Goal: Transaction & Acquisition: Purchase product/service

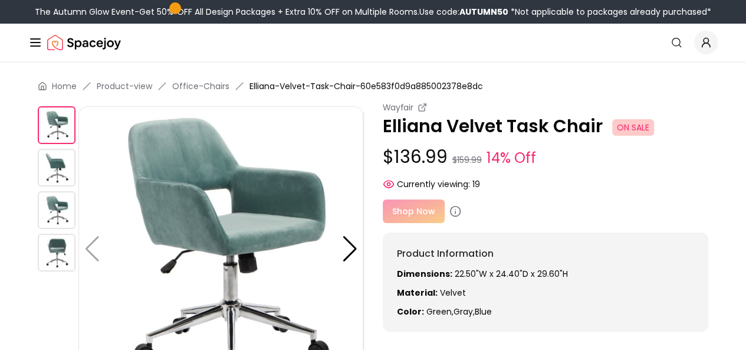
scroll to position [25, 0]
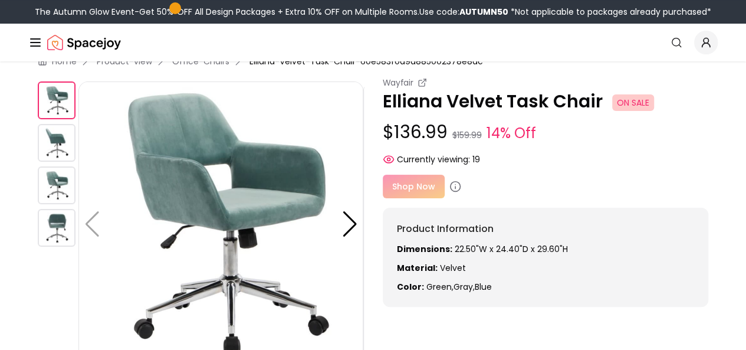
click at [116, 258] on img at bounding box center [220, 223] width 285 height 285
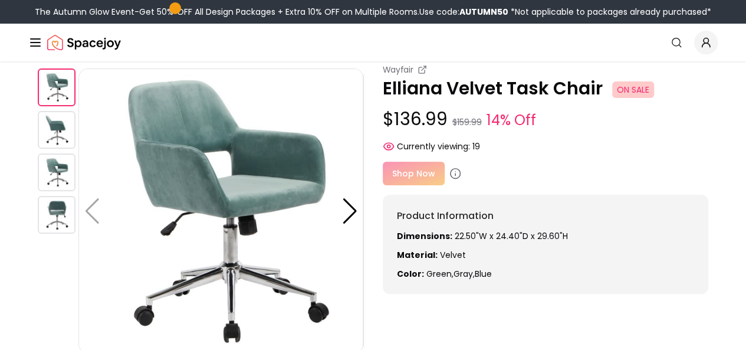
scroll to position [29, 0]
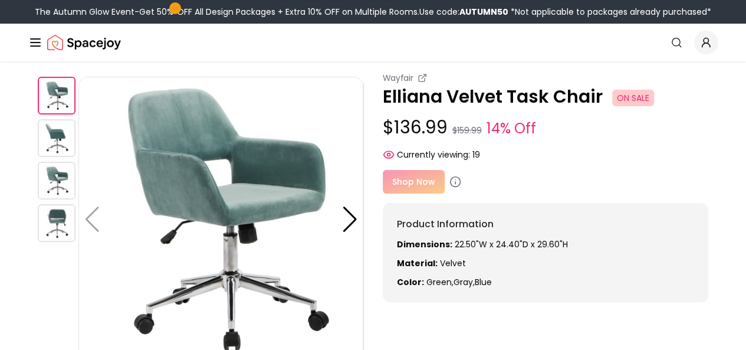
click at [54, 93] on img at bounding box center [57, 96] width 38 height 38
click at [66, 137] on img at bounding box center [57, 138] width 38 height 38
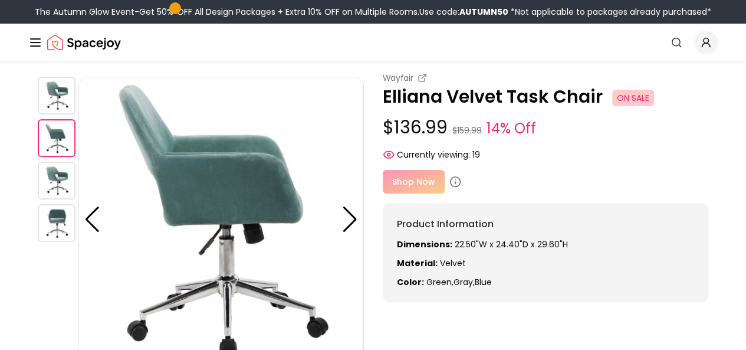
click at [60, 172] on img at bounding box center [57, 181] width 38 height 38
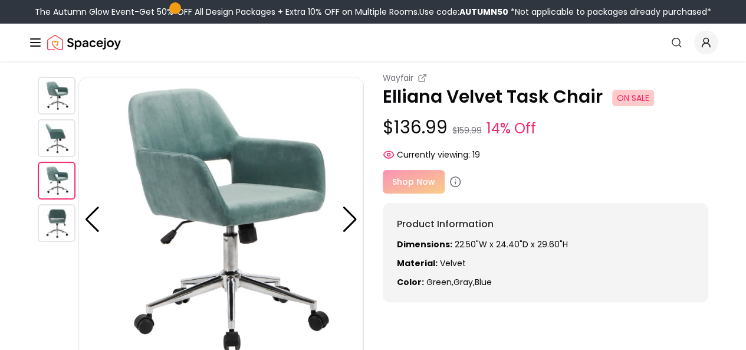
click at [61, 209] on img at bounding box center [57, 223] width 38 height 38
